Goal: Feedback & Contribution: Leave review/rating

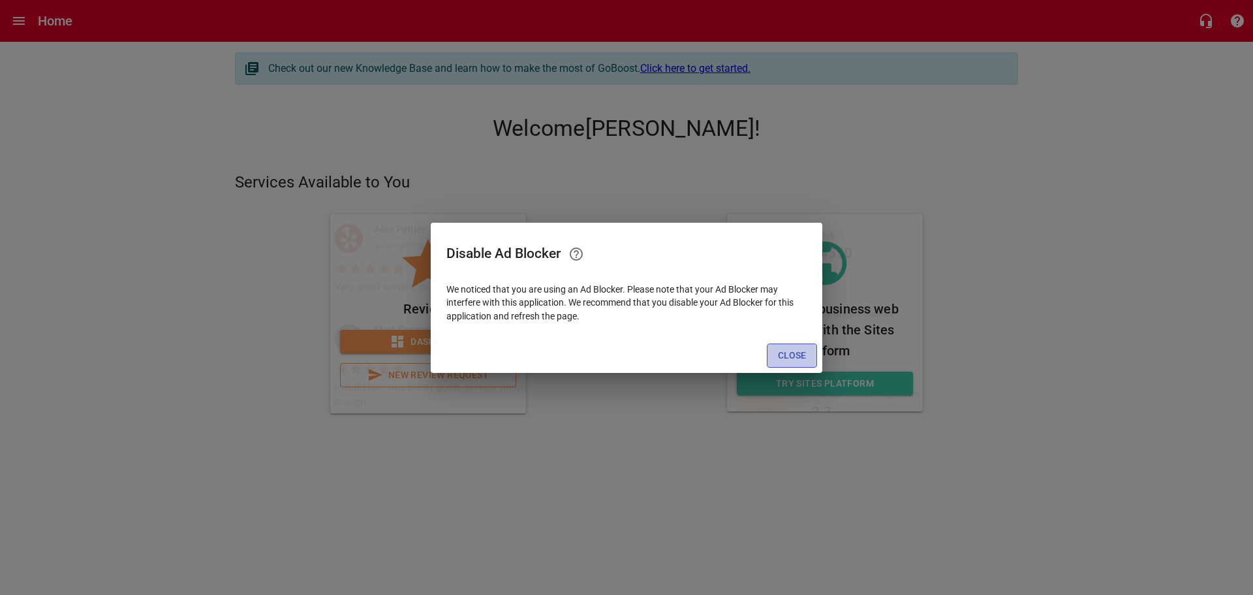
click at [788, 358] on span "Close" at bounding box center [792, 355] width 28 height 16
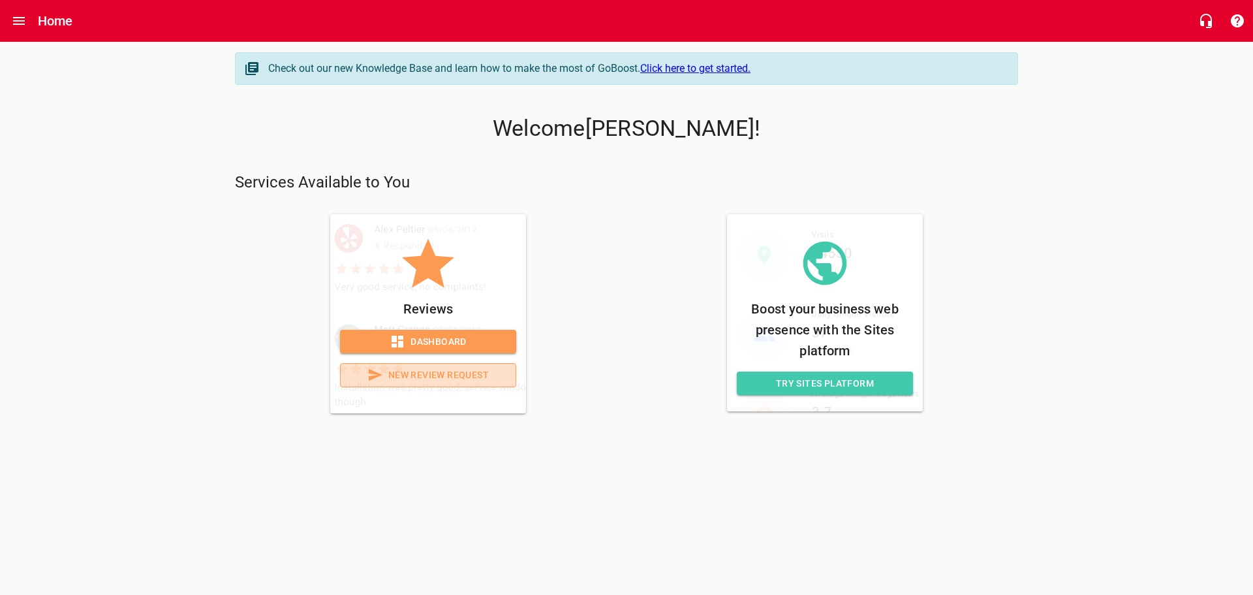
click at [457, 367] on span "New Review Request" at bounding box center [428, 375] width 154 height 16
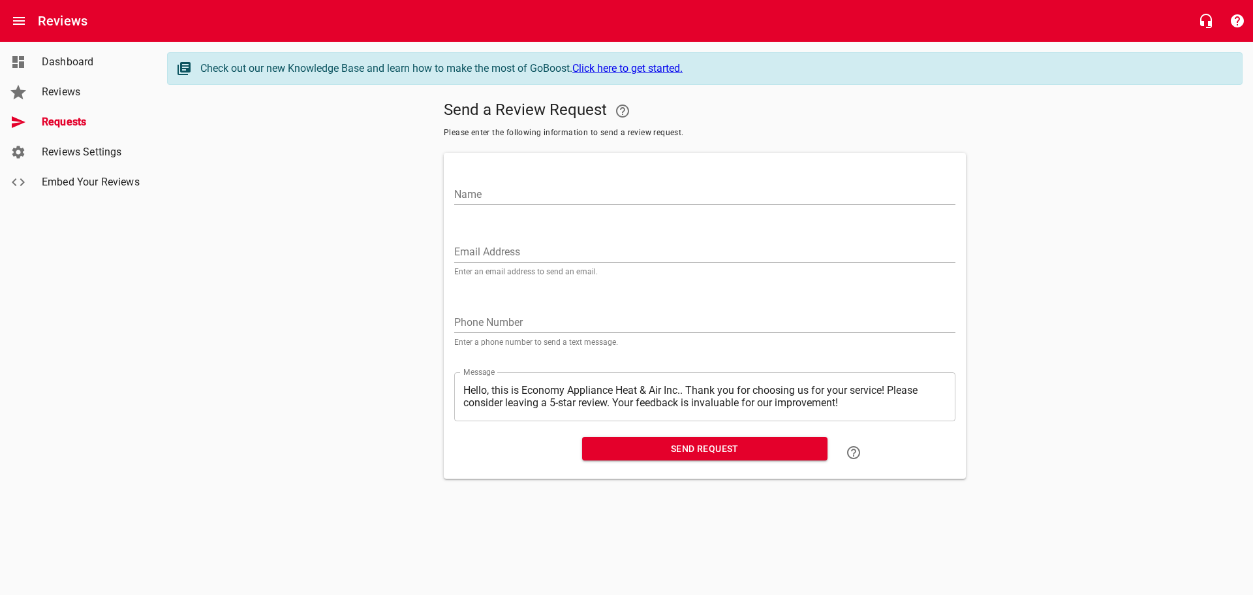
click at [483, 191] on input "Name" at bounding box center [704, 194] width 501 height 21
paste input "[PERSON_NAME]"
type input "[PERSON_NAME]"
click at [522, 248] on input "Email Address" at bounding box center [704, 252] width 501 height 21
paste input "[EMAIL_ADDRESS][PERSON_NAME][DOMAIN_NAME]"
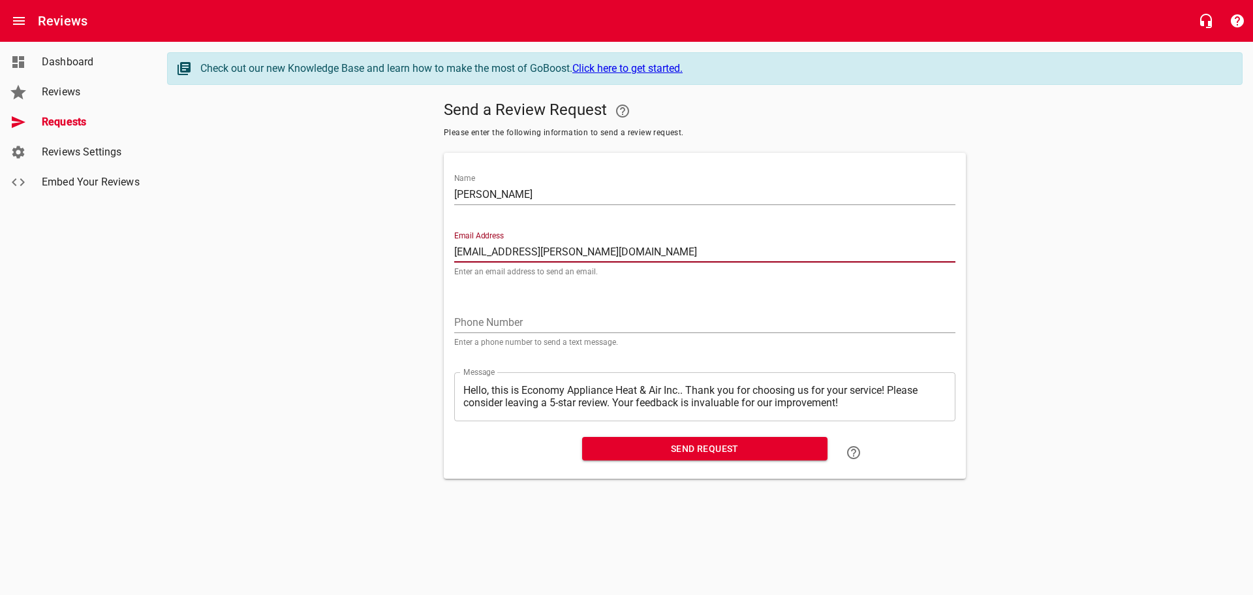
type input "[EMAIL_ADDRESS][PERSON_NAME][DOMAIN_NAME]"
click at [613, 446] on span "Send Request" at bounding box center [705, 449] width 225 height 16
